Goal: Information Seeking & Learning: Learn about a topic

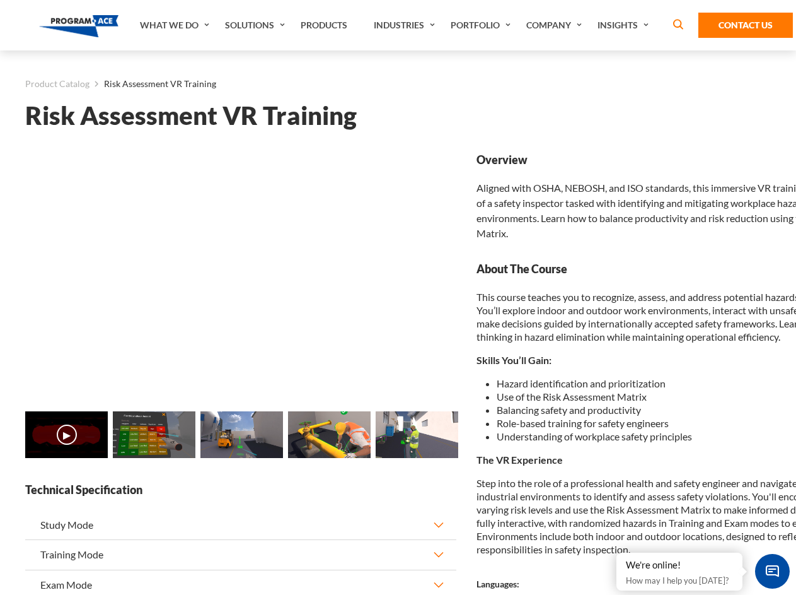
click at [257, 25] on link "Solutions" at bounding box center [257, 25] width 76 height 50
click at [0, 0] on div "AI & Computer Vision Solutions Computer Vision Quality Control AI tools for fas…" at bounding box center [0, 0] width 0 height 0
click at [0, 0] on div "AI & Computer Vision Solutions Virtual Training Solutions Virtual Tour Solution…" at bounding box center [0, 0] width 0 height 0
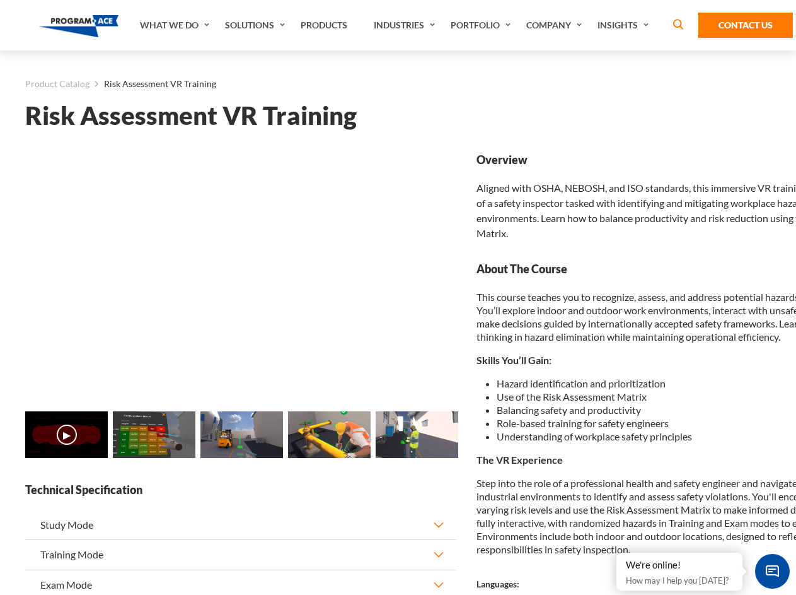
click at [0, 0] on div "AI & Computer Vision Solutions Virtual Training Solutions Virtual Tour Solution…" at bounding box center [0, 0] width 0 height 0
click at [0, 0] on div "AI & Computer Vision Solutions Computer Vision Quality Control AI tools for fas…" at bounding box center [0, 0] width 0 height 0
